Goal: Navigation & Orientation: Understand site structure

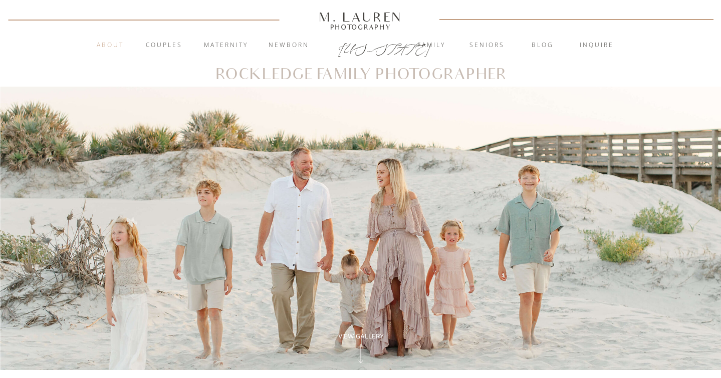
click at [106, 46] on nav "About" at bounding box center [110, 46] width 39 height 10
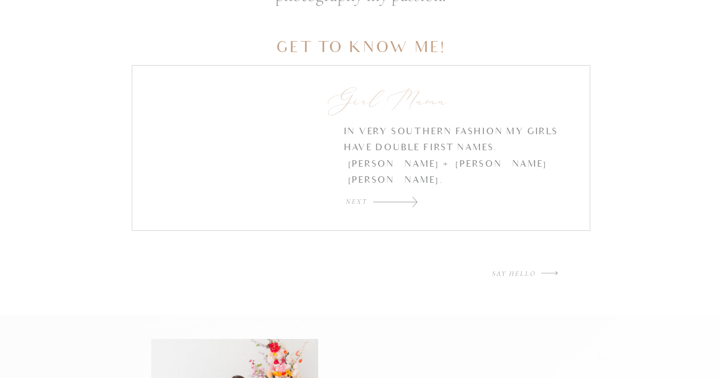
scroll to position [1487, 0]
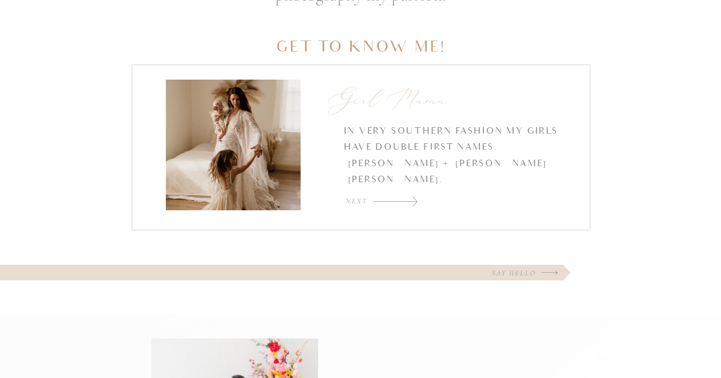
click at [405, 199] on div at bounding box center [395, 201] width 45 height 11
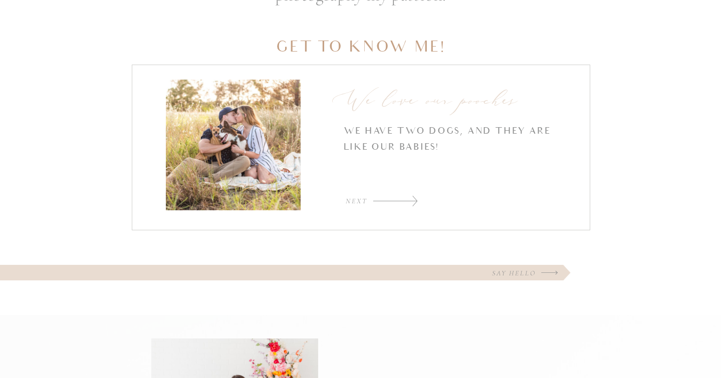
click at [405, 199] on div at bounding box center [395, 200] width 45 height 11
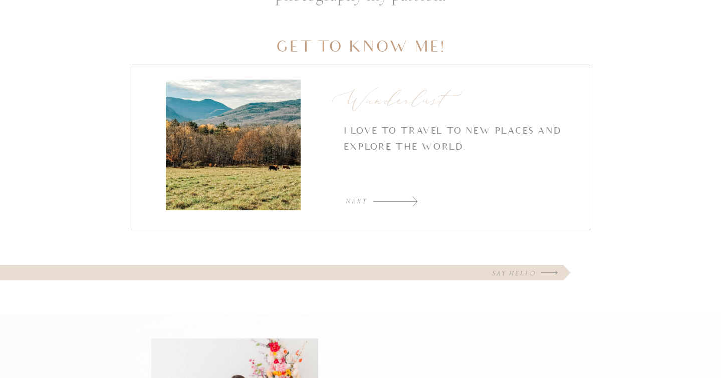
click at [405, 199] on div at bounding box center [395, 201] width 45 height 11
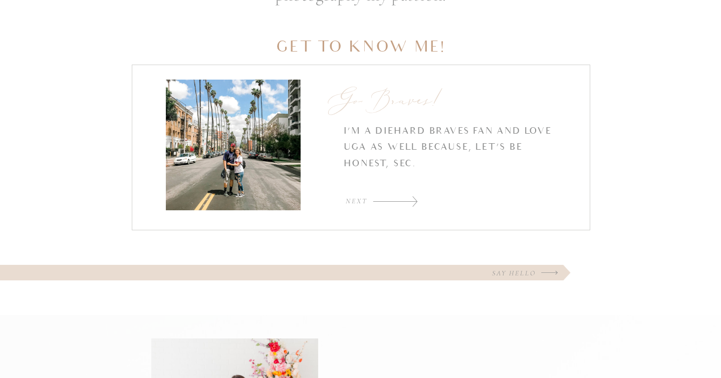
click at [405, 199] on div at bounding box center [395, 201] width 45 height 11
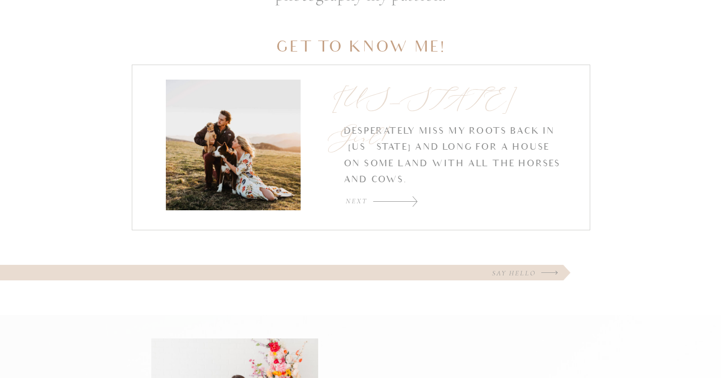
click at [405, 199] on div at bounding box center [395, 201] width 45 height 11
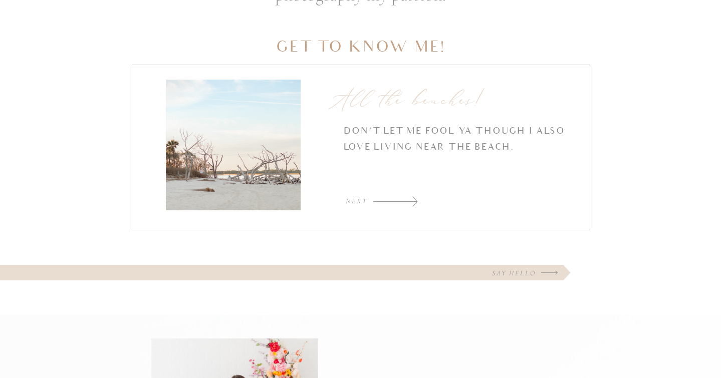
click at [405, 199] on div at bounding box center [395, 201] width 45 height 11
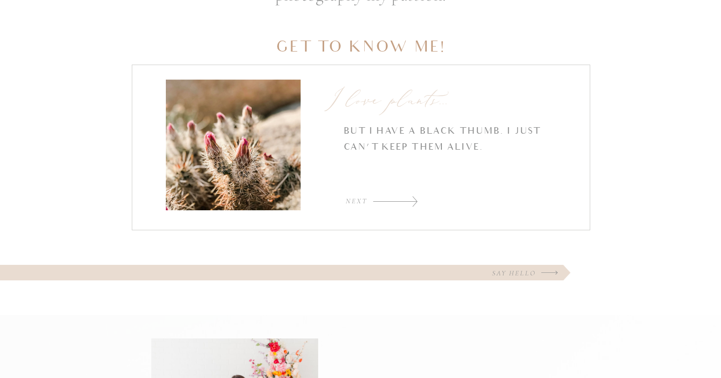
click at [405, 199] on div at bounding box center [395, 201] width 45 height 11
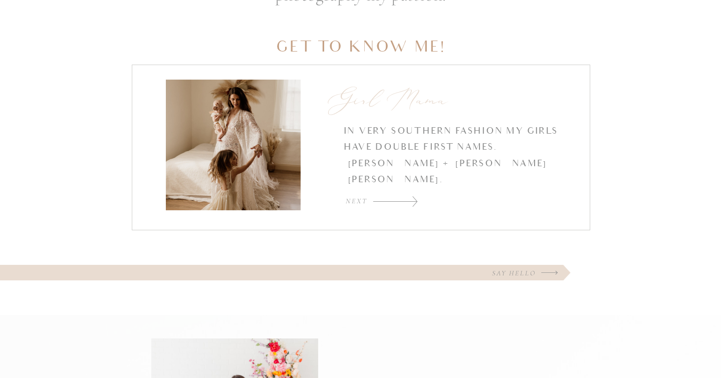
click at [405, 199] on div at bounding box center [395, 201] width 45 height 11
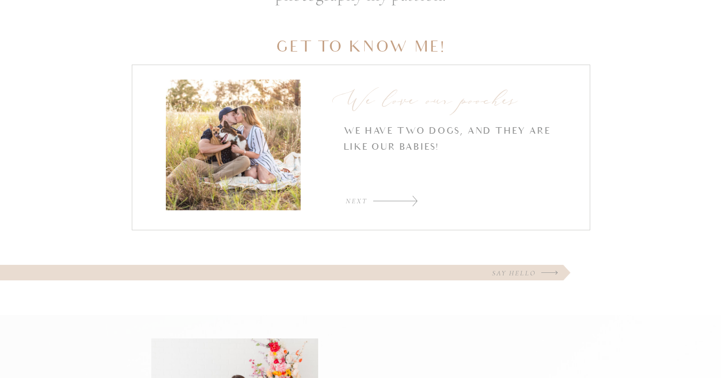
click at [405, 199] on div at bounding box center [395, 200] width 45 height 11
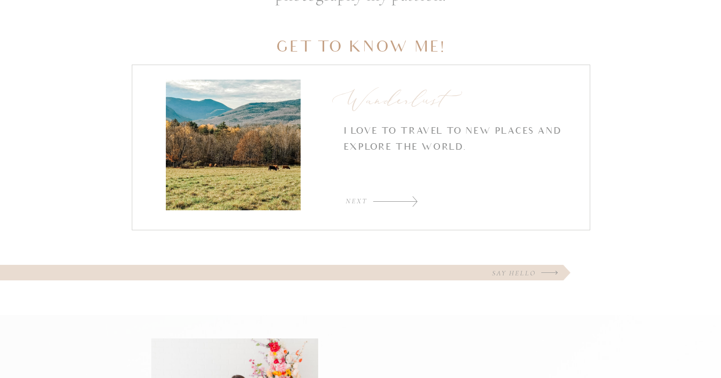
click at [405, 199] on div at bounding box center [395, 201] width 45 height 11
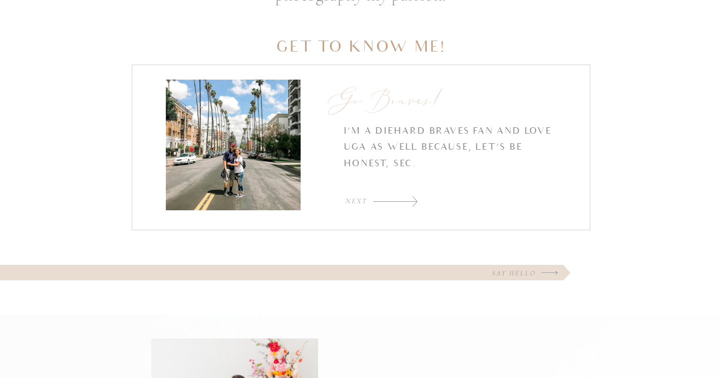
click at [405, 199] on div at bounding box center [395, 201] width 45 height 11
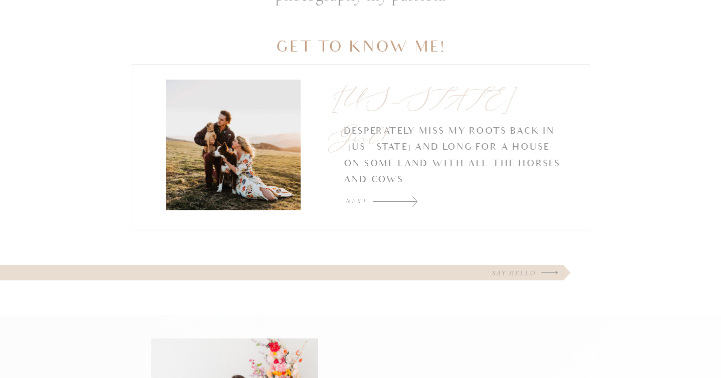
click at [405, 199] on div at bounding box center [395, 201] width 45 height 11
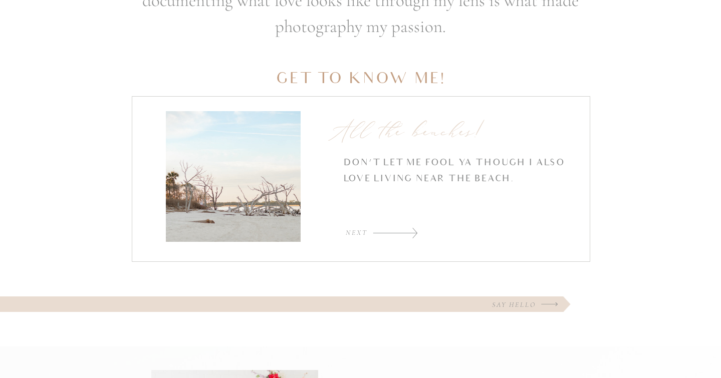
scroll to position [1474, 0]
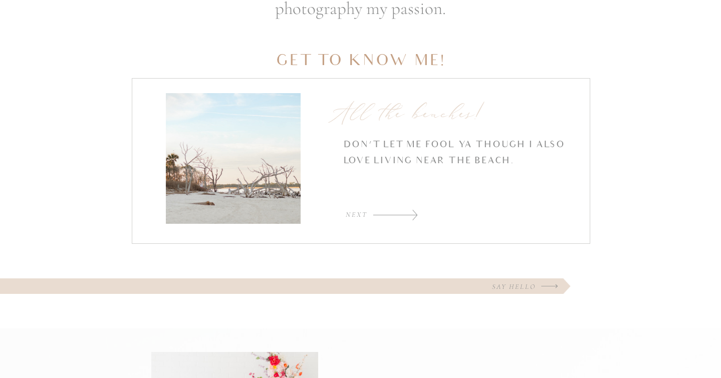
click at [397, 209] on div at bounding box center [395, 214] width 45 height 11
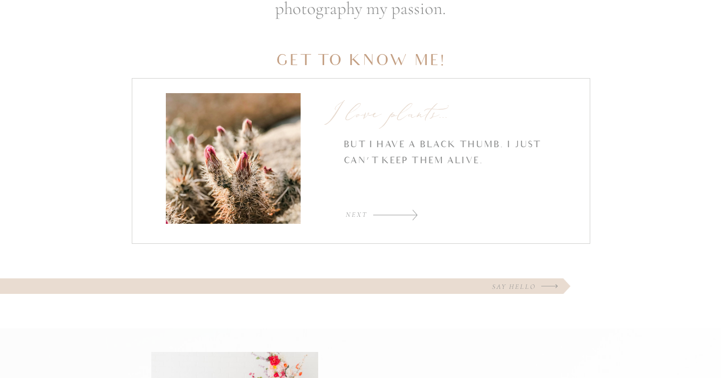
click at [397, 209] on div at bounding box center [395, 214] width 45 height 11
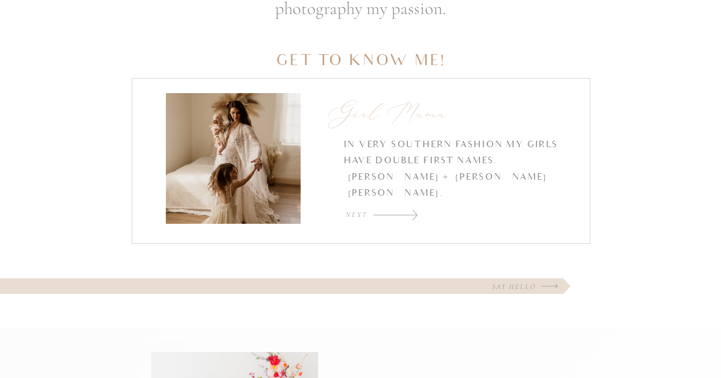
click at [397, 209] on div at bounding box center [395, 214] width 45 height 11
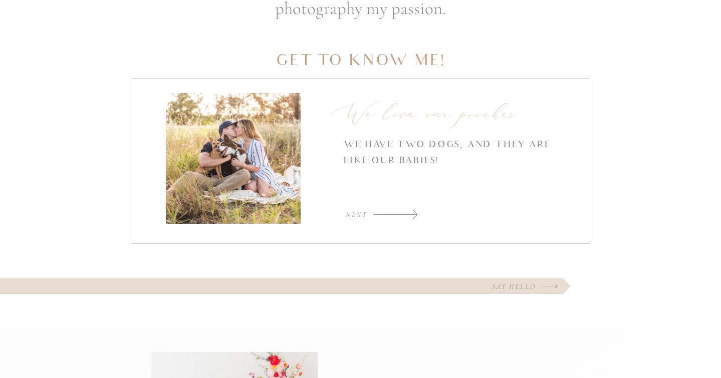
click at [397, 209] on div at bounding box center [395, 214] width 45 height 11
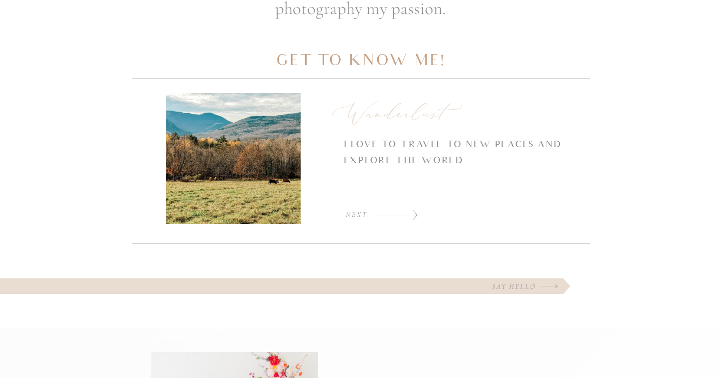
click at [397, 209] on div at bounding box center [395, 214] width 45 height 11
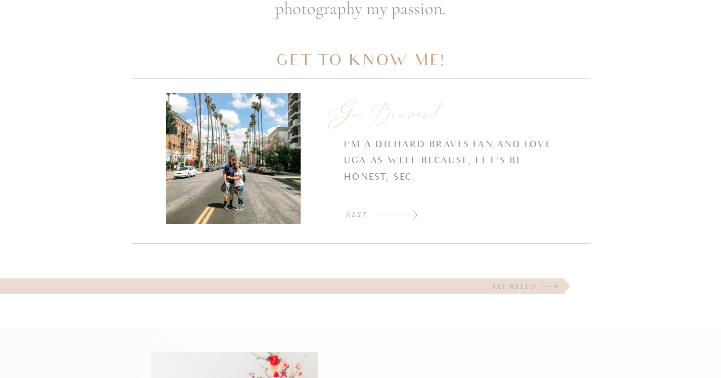
click at [397, 209] on div at bounding box center [395, 214] width 45 height 11
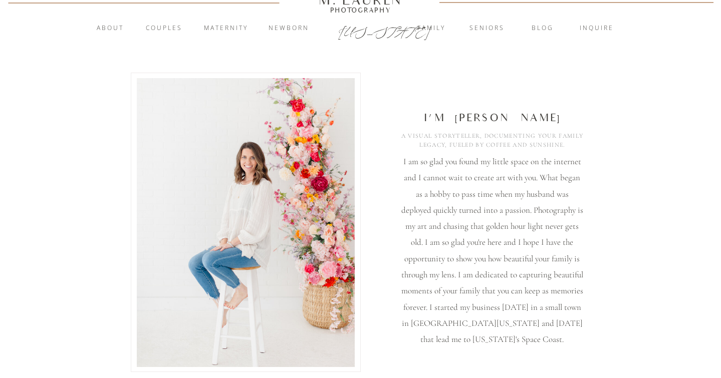
scroll to position [0, 0]
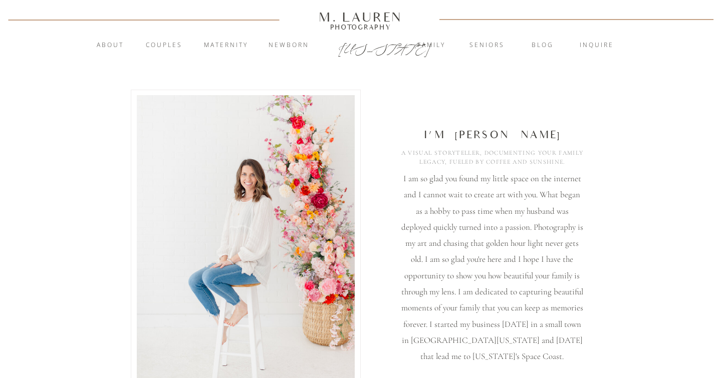
click at [353, 13] on div "M. Lauren" at bounding box center [360, 17] width 143 height 11
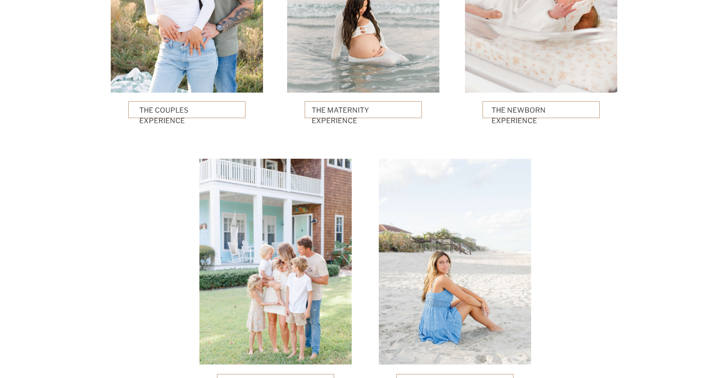
scroll to position [2474, 0]
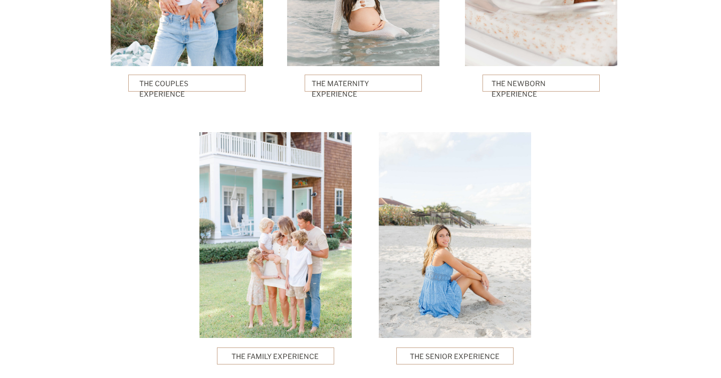
click at [296, 227] on div at bounding box center [275, 235] width 152 height 206
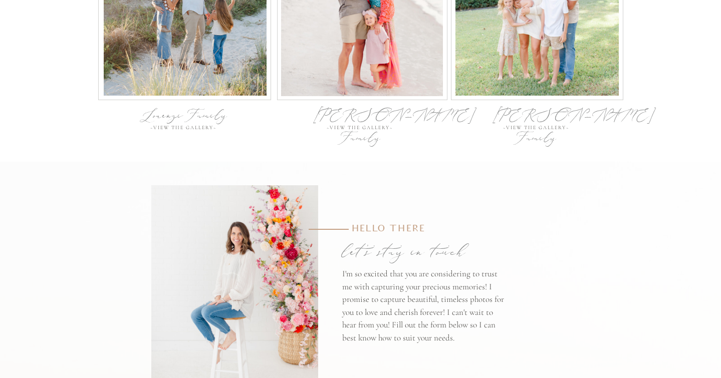
scroll to position [3515, 0]
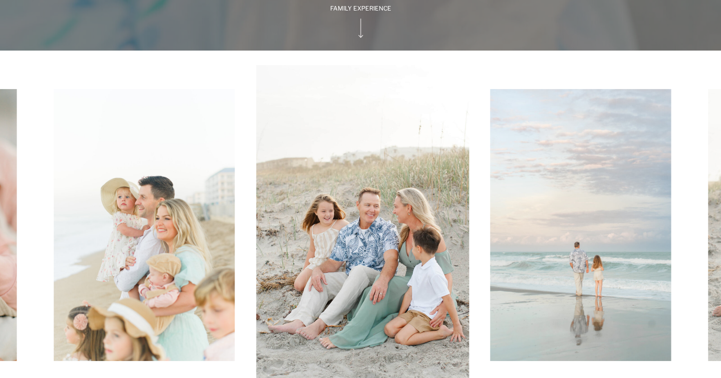
scroll to position [338, 0]
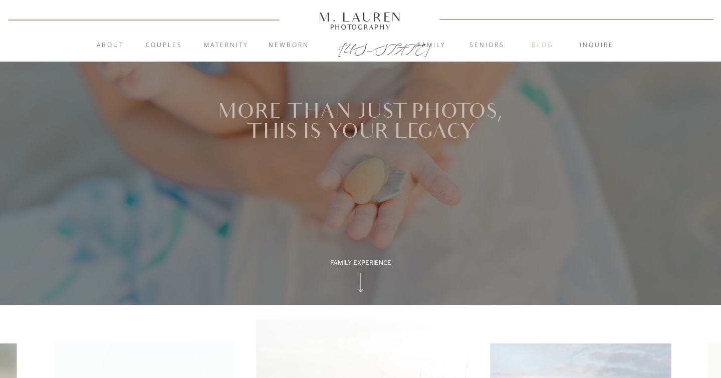
click at [546, 45] on nav "blog" at bounding box center [542, 46] width 54 height 10
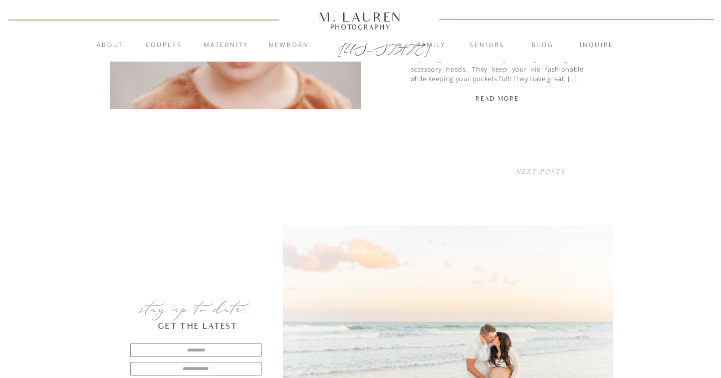
scroll to position [2933, 0]
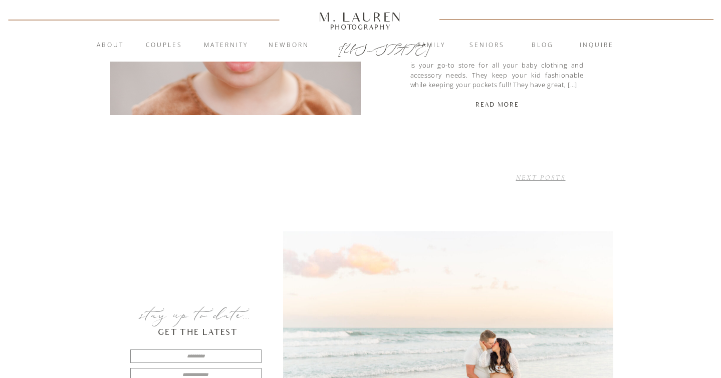
click at [537, 178] on link "NEXT POSTS" at bounding box center [541, 177] width 50 height 9
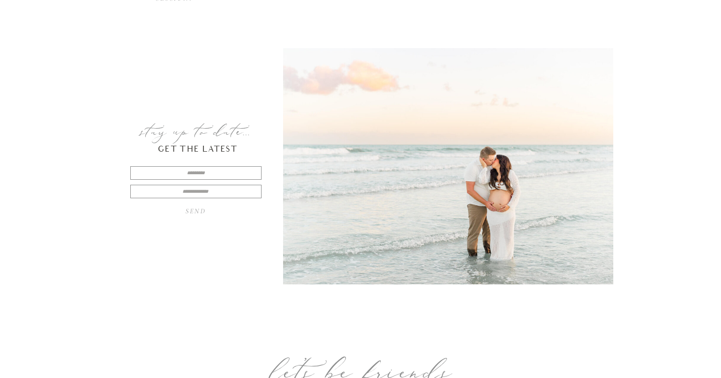
scroll to position [2201, 0]
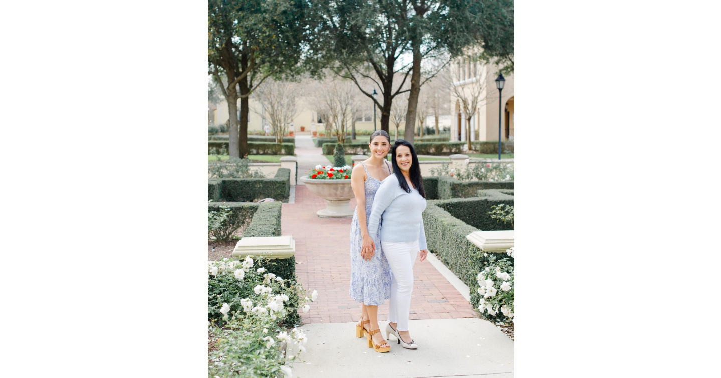
scroll to position [1296, 0]
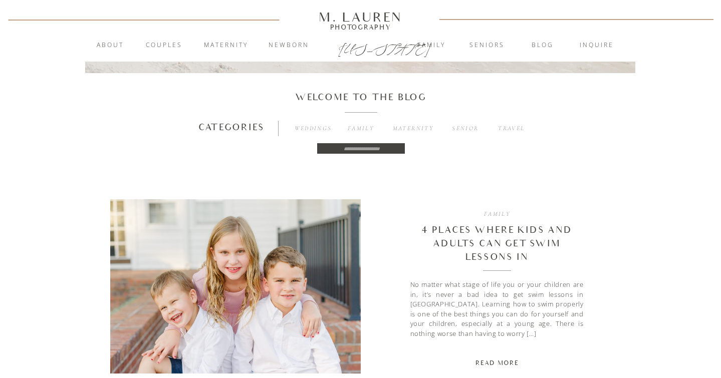
scroll to position [488, 0]
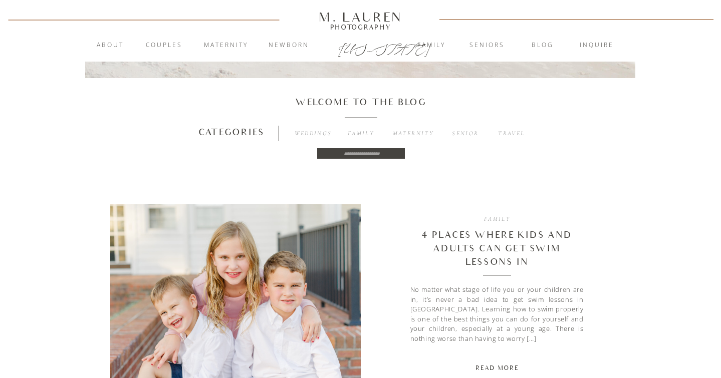
click at [360, 131] on h3 "Family" at bounding box center [361, 134] width 29 height 10
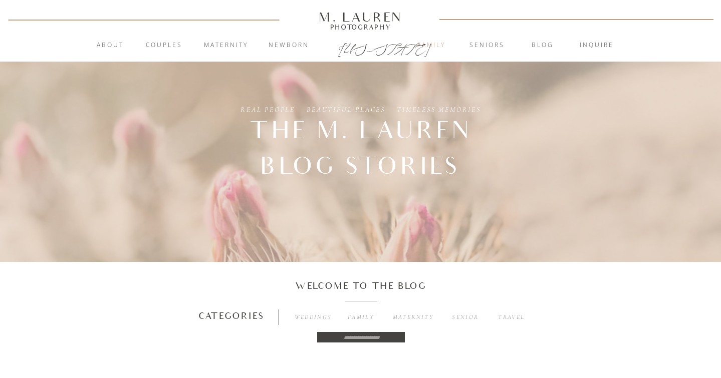
click at [434, 45] on nav "Family" at bounding box center [431, 46] width 54 height 10
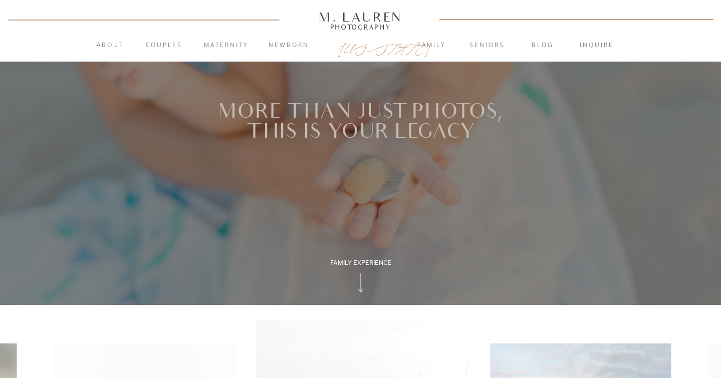
click at [360, 50] on p "[US_STATE]" at bounding box center [361, 47] width 46 height 12
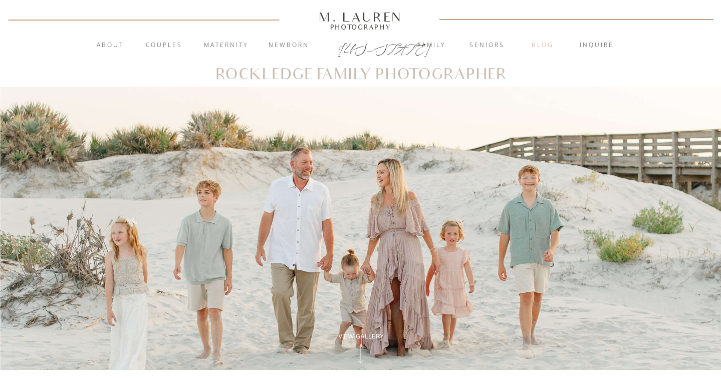
click at [544, 44] on nav "blog" at bounding box center [542, 46] width 54 height 10
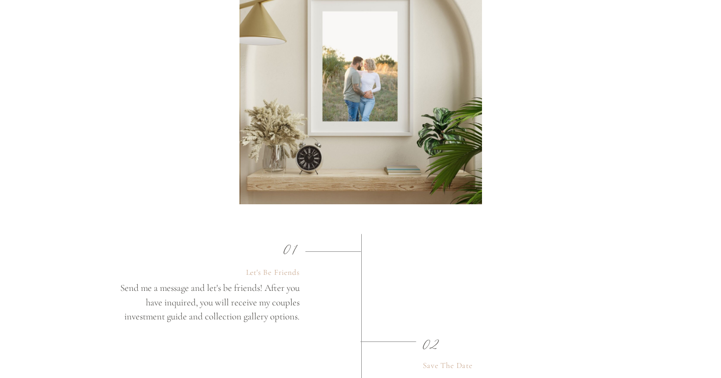
scroll to position [1457, 0]
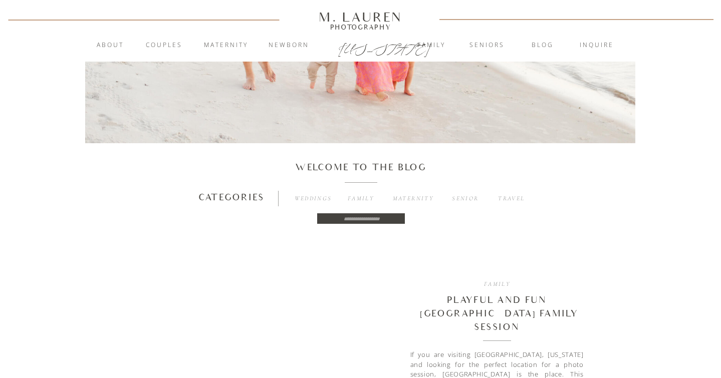
scroll to position [424, 0]
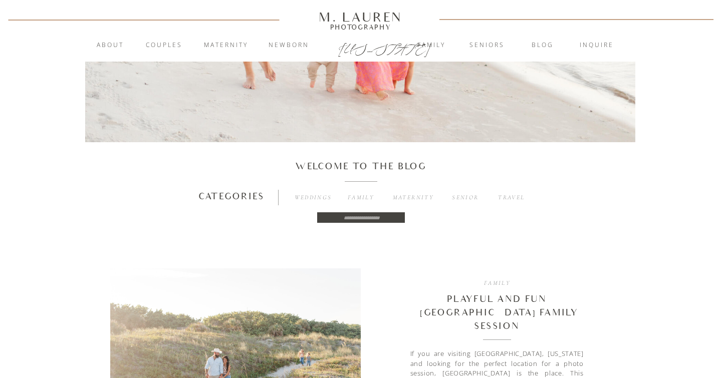
click at [362, 17] on div "M. Lauren" at bounding box center [360, 17] width 143 height 11
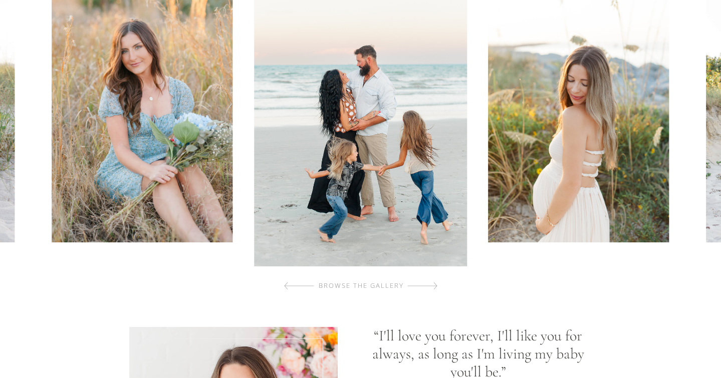
scroll to position [508, 0]
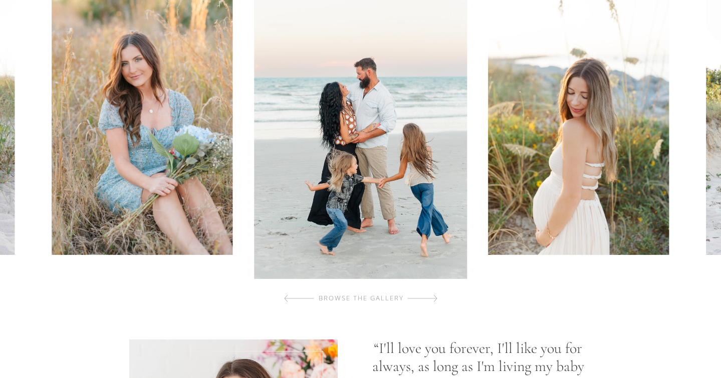
click at [432, 302] on div at bounding box center [422, 298] width 30 height 20
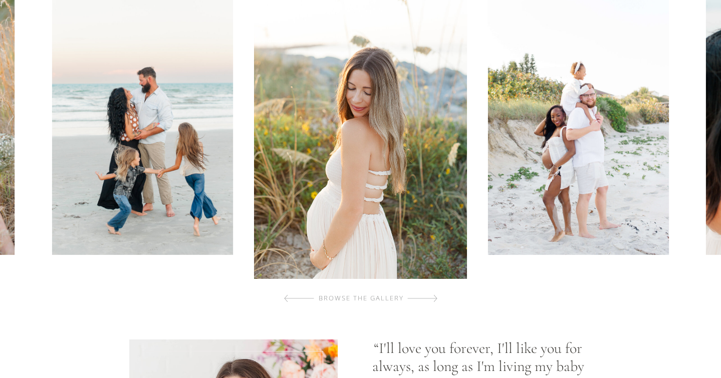
click at [432, 302] on div at bounding box center [422, 298] width 30 height 20
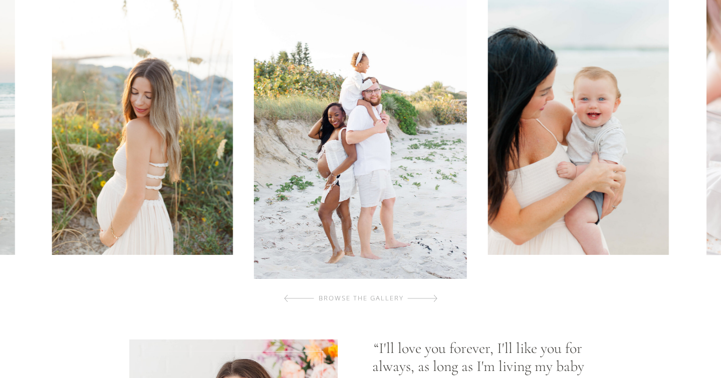
click at [432, 302] on div at bounding box center [422, 298] width 30 height 20
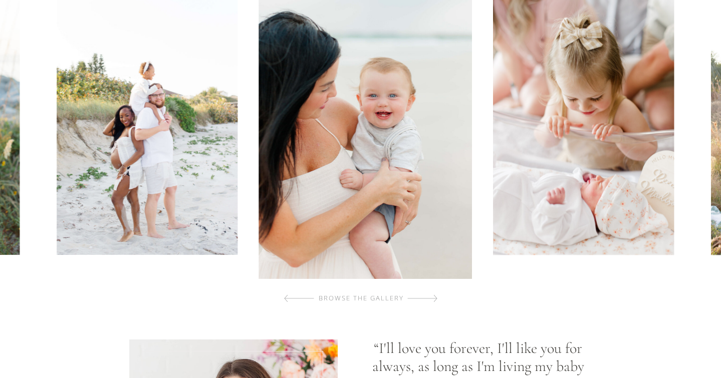
click at [432, 302] on div at bounding box center [422, 298] width 30 height 20
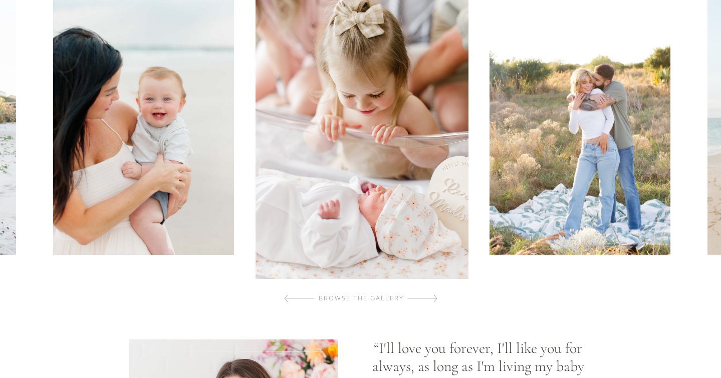
click at [432, 302] on div at bounding box center [422, 298] width 30 height 20
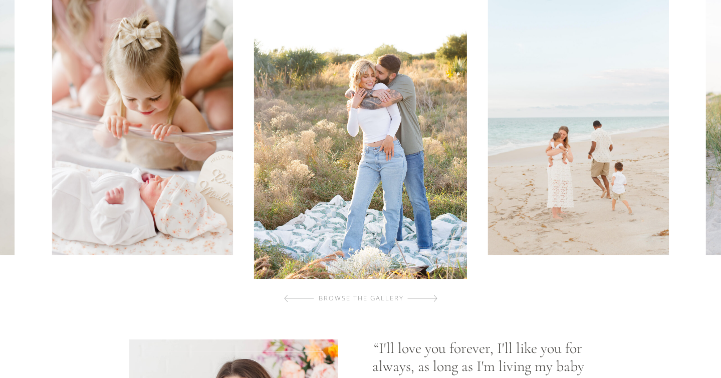
click at [432, 302] on div at bounding box center [422, 298] width 30 height 20
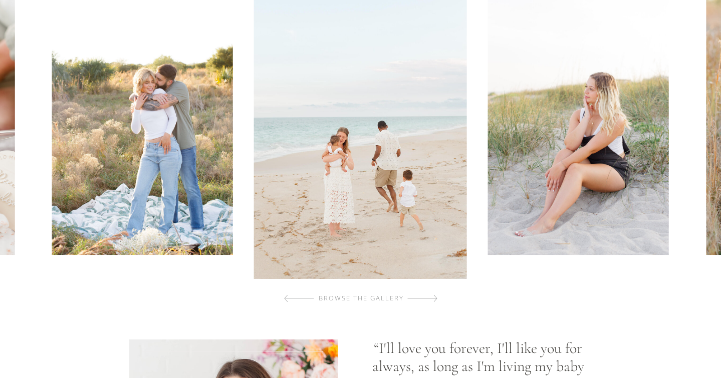
click at [432, 302] on div at bounding box center [422, 298] width 30 height 20
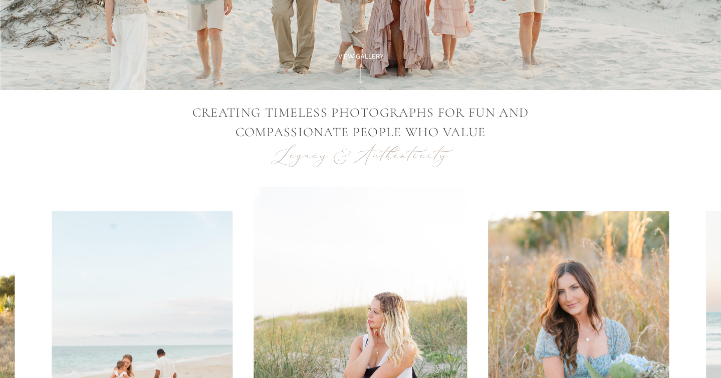
scroll to position [269, 0]
